Goal: Find specific page/section: Find specific page/section

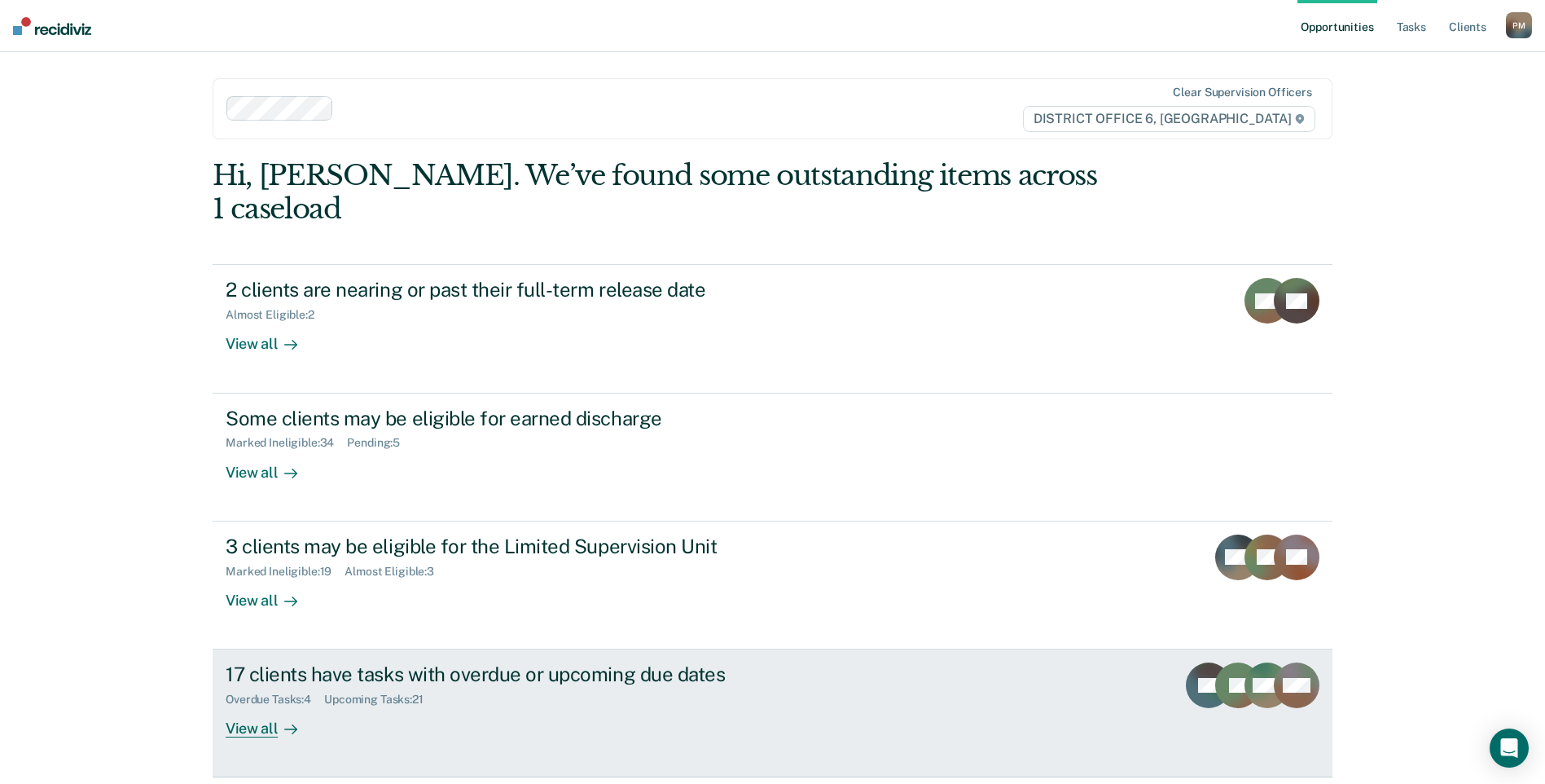
click at [264, 707] on div "View all" at bounding box center [272, 722] width 91 height 32
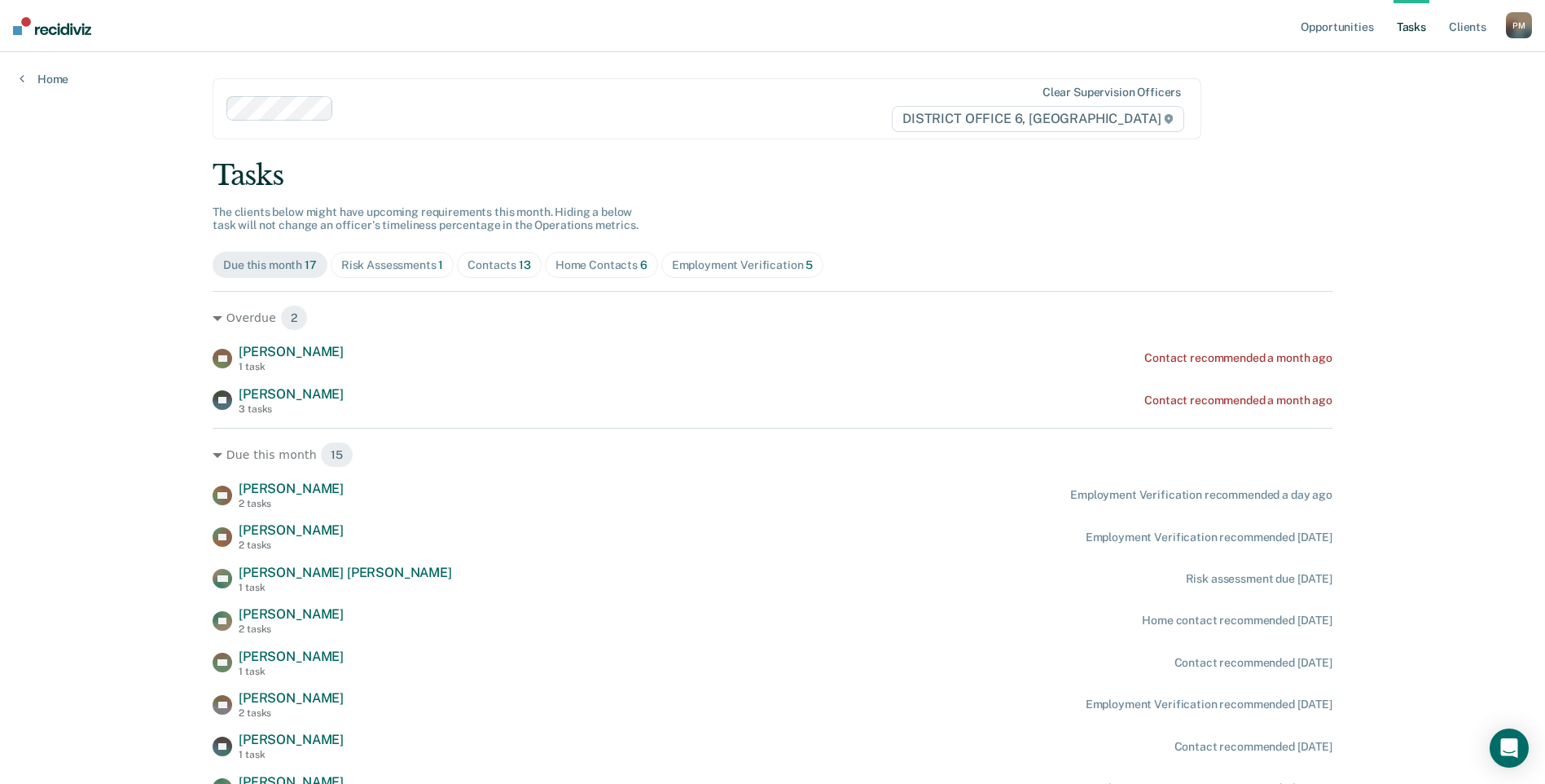
click at [427, 272] on div "Risk Assessments 1" at bounding box center [393, 265] width 103 height 14
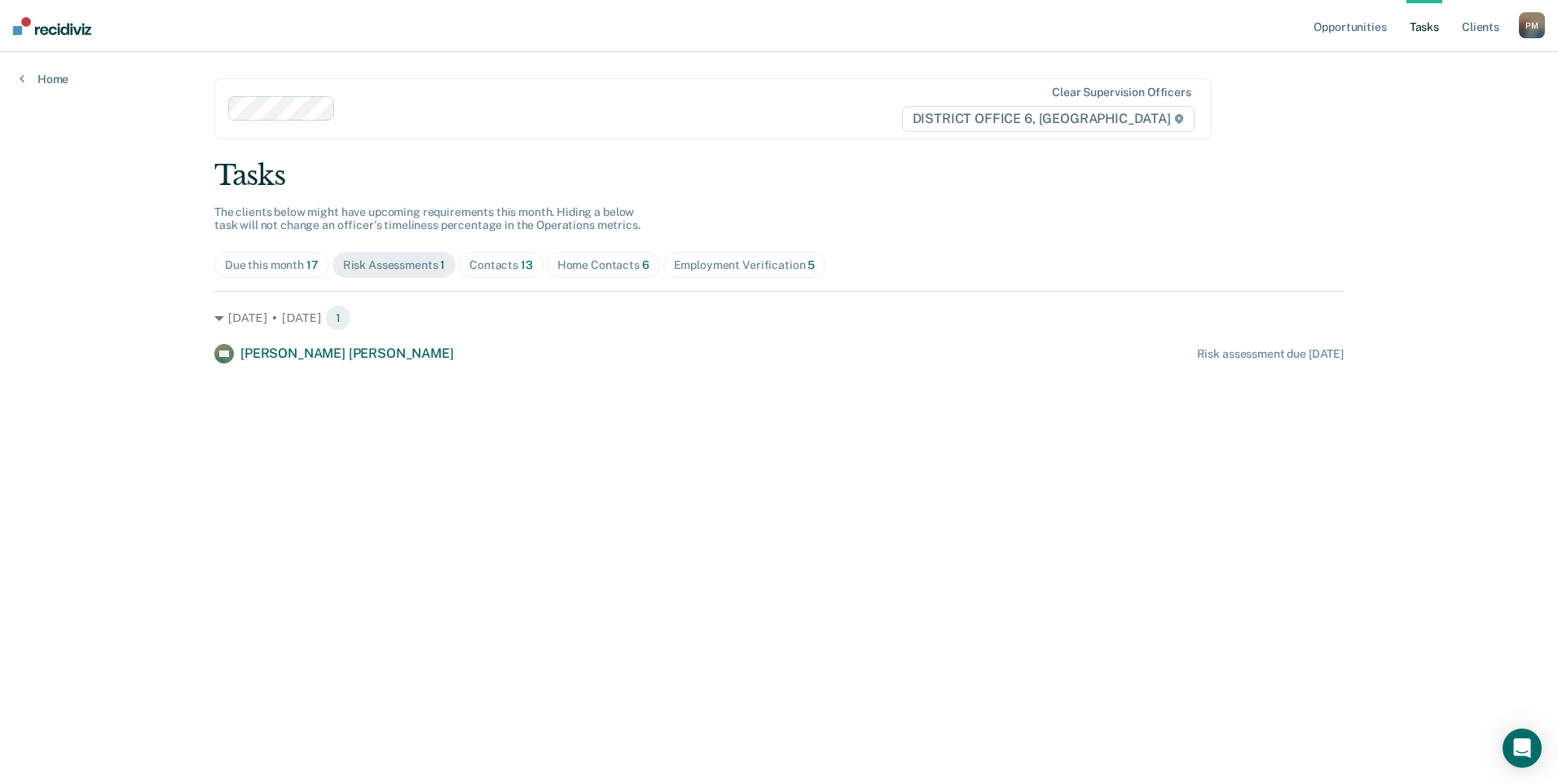
click at [19, 77] on div "Home" at bounding box center [44, 69] width 88 height 35
click at [493, 271] on div "Contacts 13" at bounding box center [501, 265] width 63 height 14
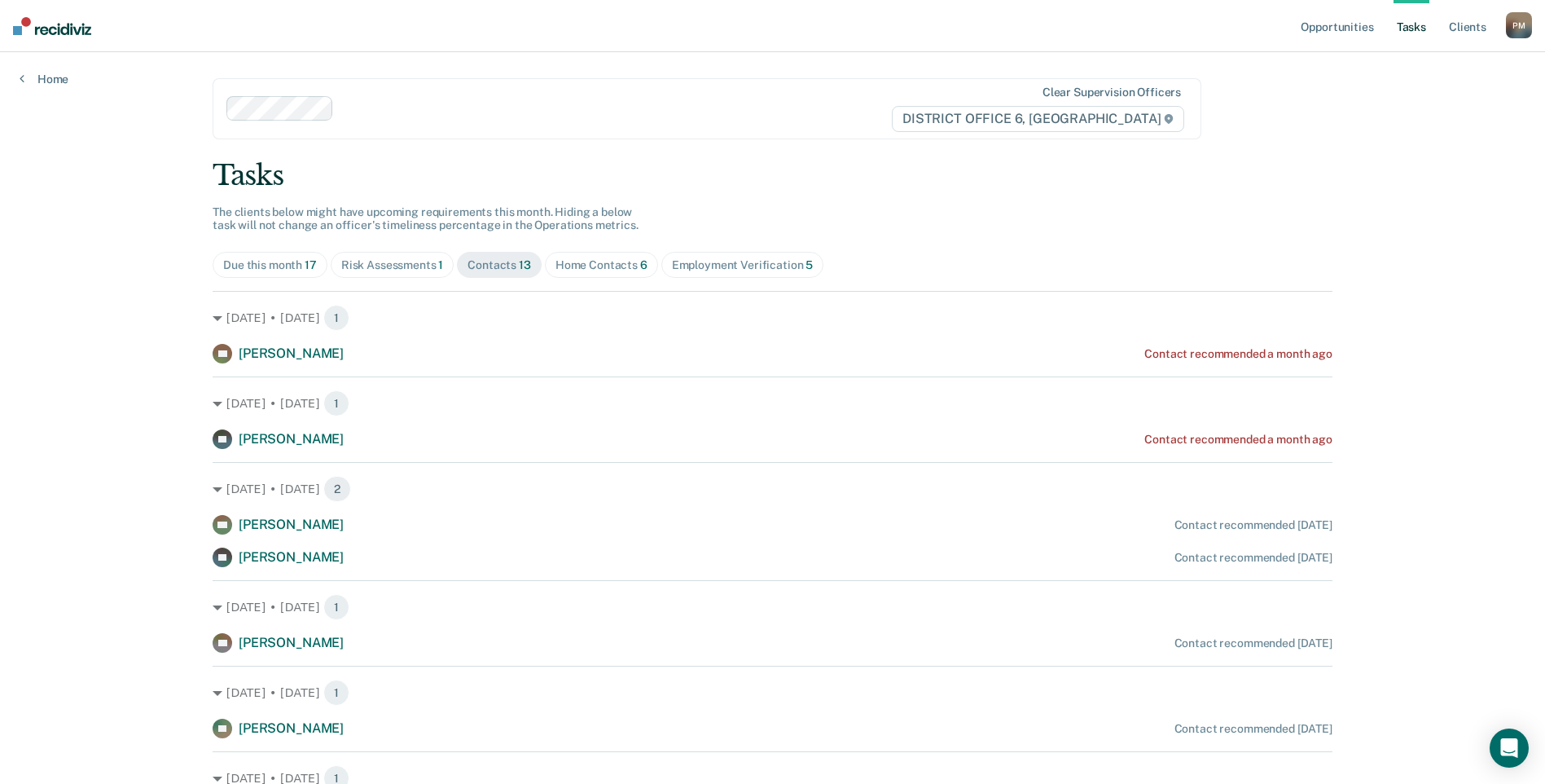
click at [709, 265] on div "Employment Verification 5" at bounding box center [743, 265] width 142 height 14
